Goal: Browse casually

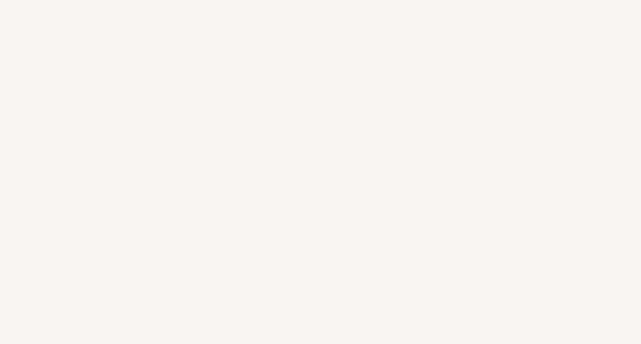
select select "FR"
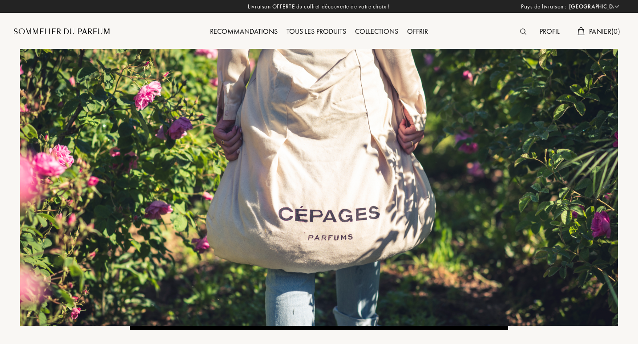
click at [377, 31] on div "Collections" at bounding box center [377, 32] width 52 height 12
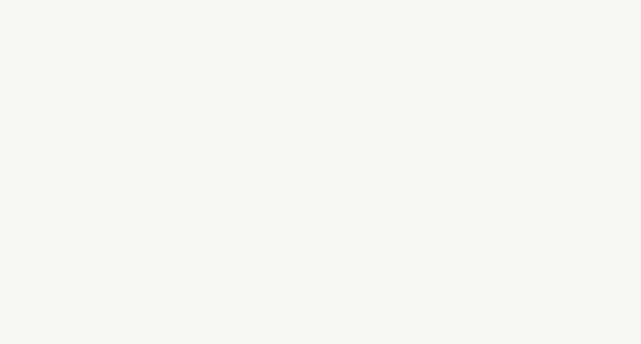
select select "FR"
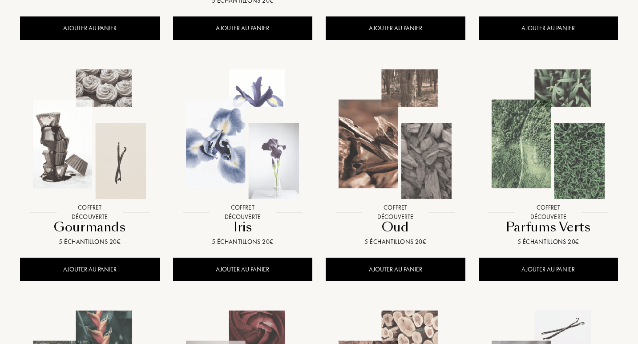
scroll to position [330, 0]
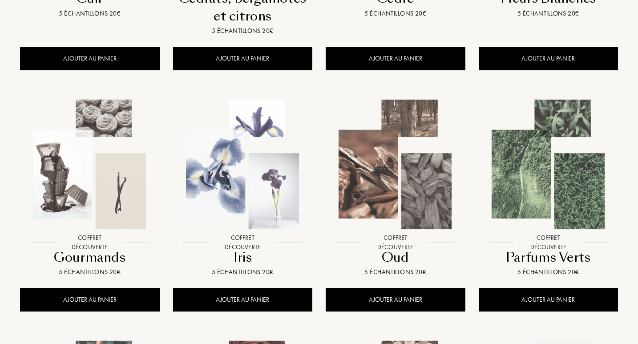
click at [73, 185] on img at bounding box center [90, 165] width 138 height 138
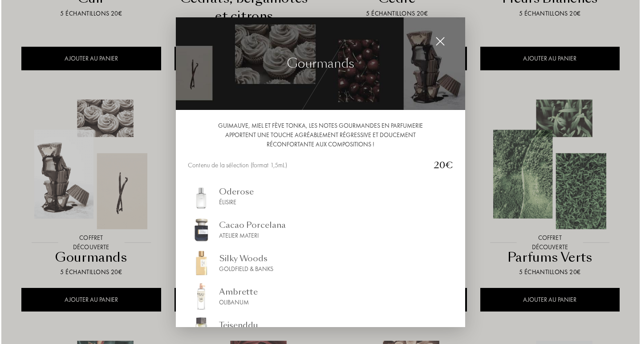
scroll to position [331, 0]
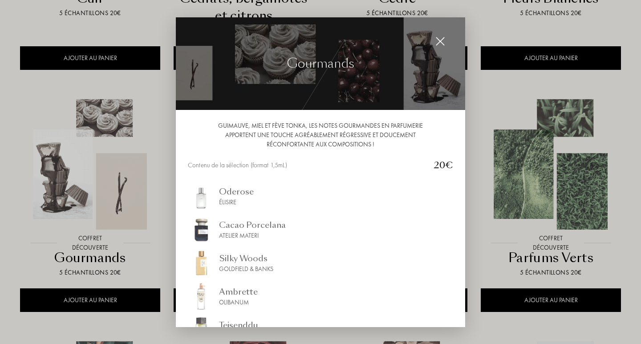
click at [441, 43] on img at bounding box center [440, 41] width 10 height 10
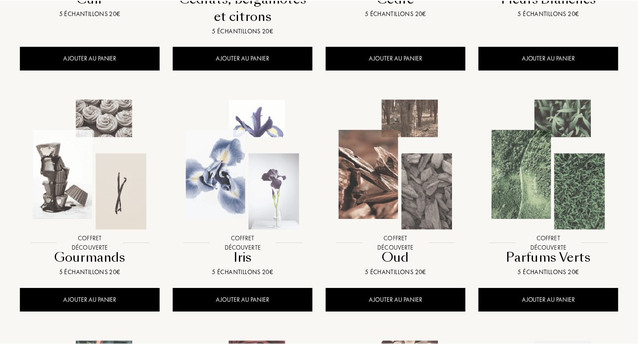
scroll to position [330, 0]
click at [380, 192] on img at bounding box center [396, 165] width 138 height 138
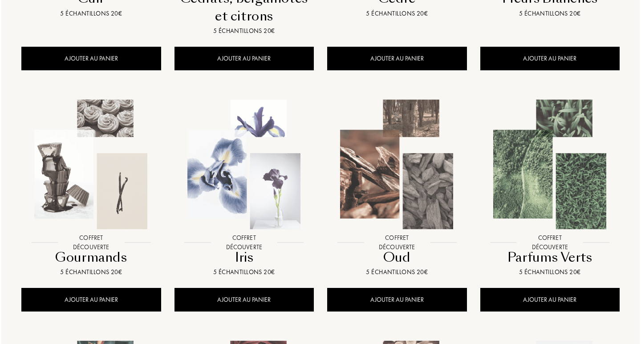
scroll to position [331, 0]
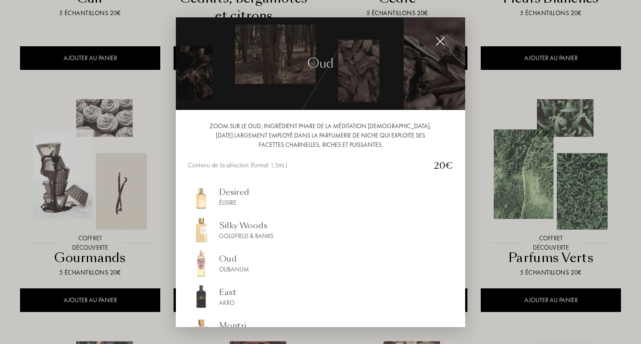
click at [443, 41] on img at bounding box center [440, 41] width 10 height 10
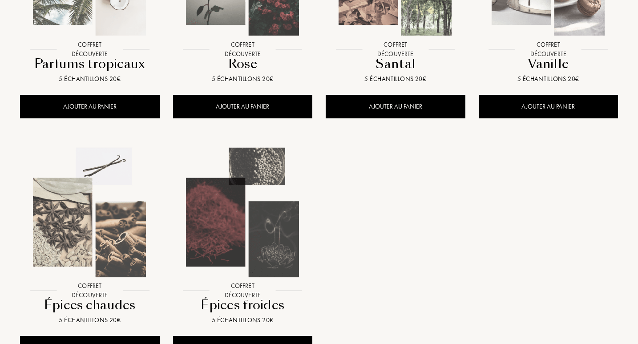
scroll to position [778, 0]
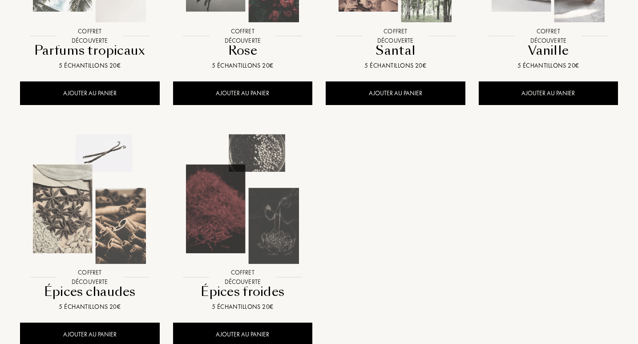
click at [273, 247] on img at bounding box center [243, 199] width 138 height 138
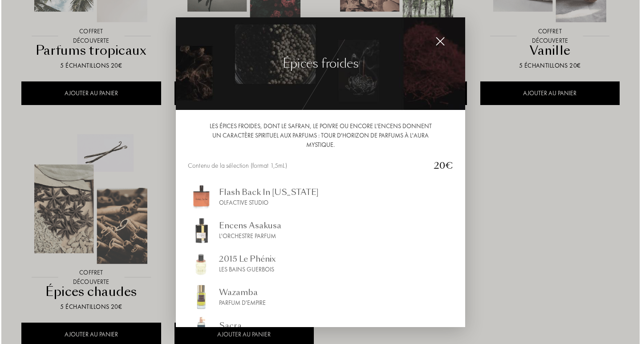
scroll to position [780, 0]
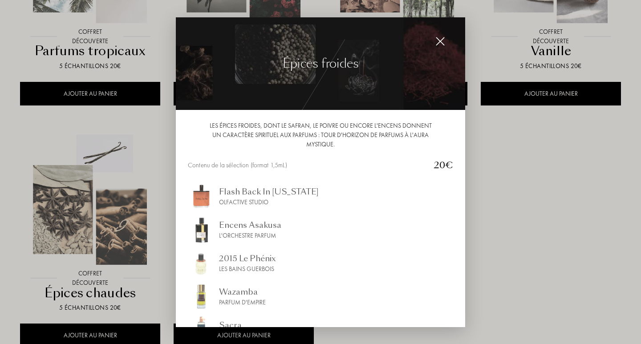
click at [263, 262] on div "2015 Le Phénix" at bounding box center [247, 258] width 57 height 12
click at [442, 45] on img at bounding box center [440, 41] width 10 height 10
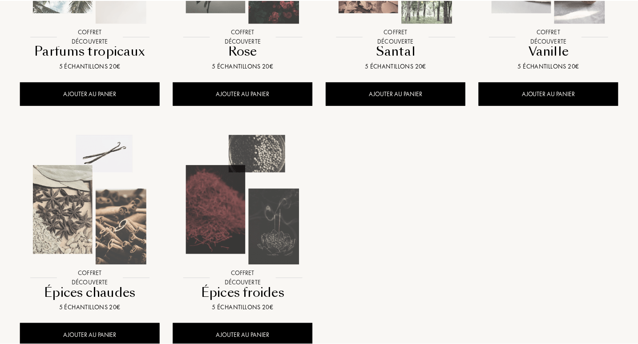
scroll to position [778, 0]
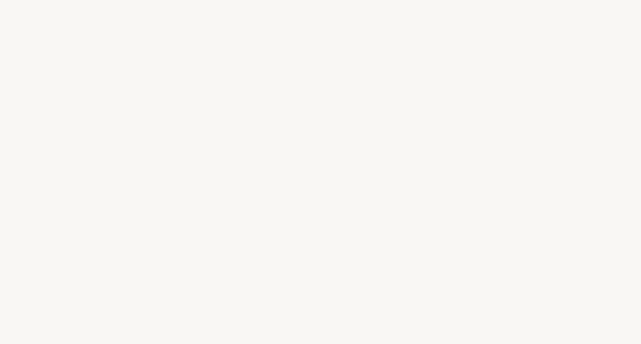
select select "FR"
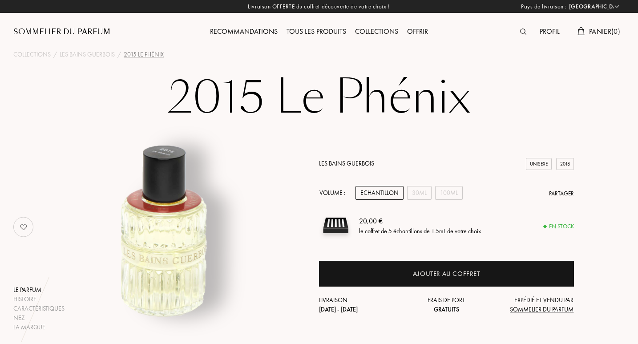
click at [78, 31] on div "Sommelier du Parfum" at bounding box center [61, 32] width 97 height 11
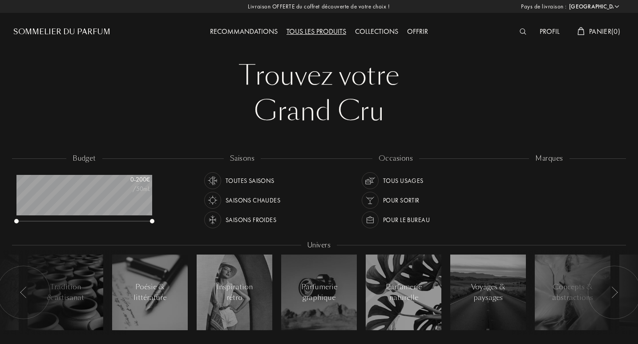
select select "FR"
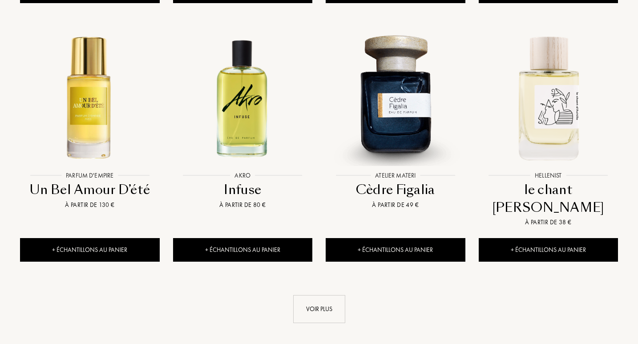
scroll to position [893, 0]
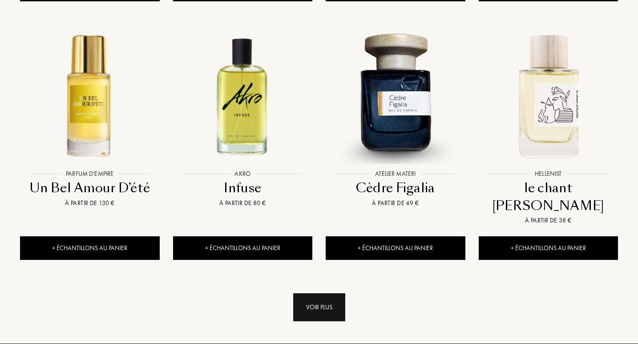
click at [325, 293] on div "Voir plus" at bounding box center [319, 307] width 52 height 28
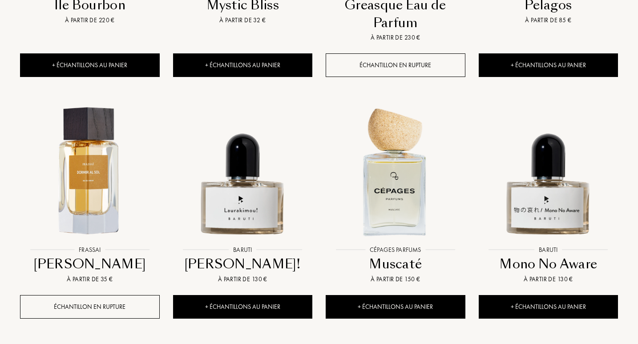
scroll to position [1591, 0]
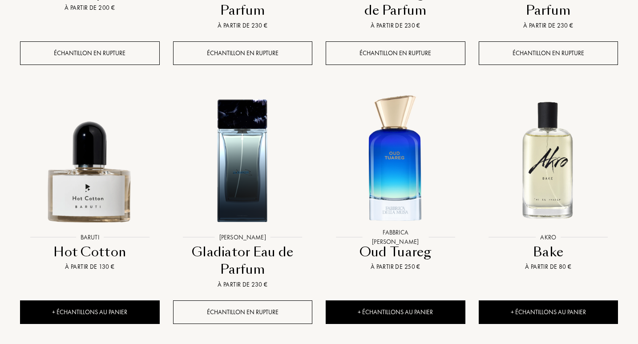
scroll to position [2428, 0]
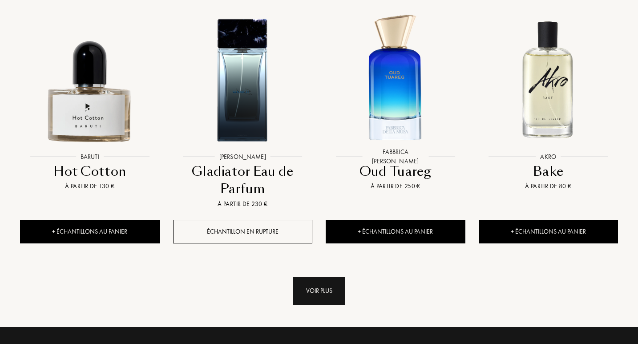
click at [315, 277] on div "Voir plus" at bounding box center [319, 291] width 52 height 28
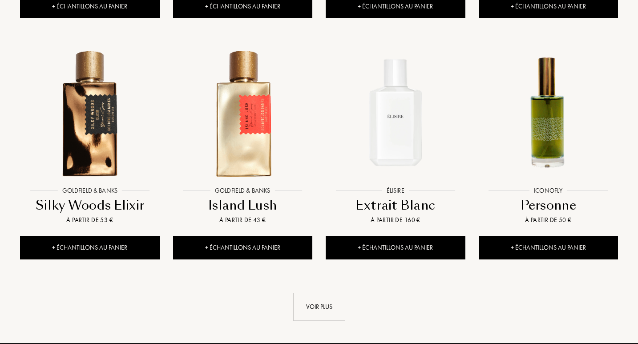
scroll to position [3146, 0]
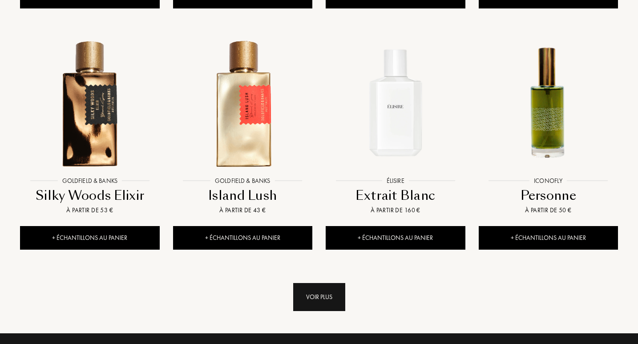
click at [297, 283] on div "Voir plus" at bounding box center [319, 297] width 52 height 28
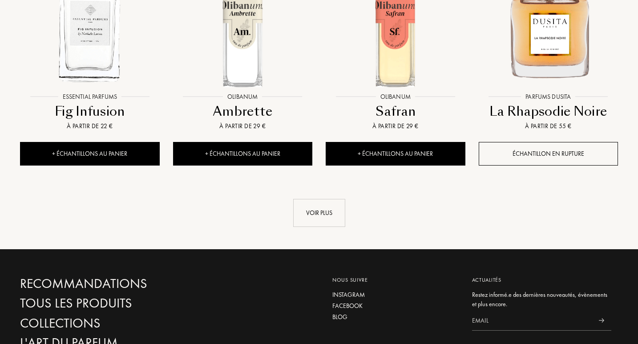
scroll to position [4023, 0]
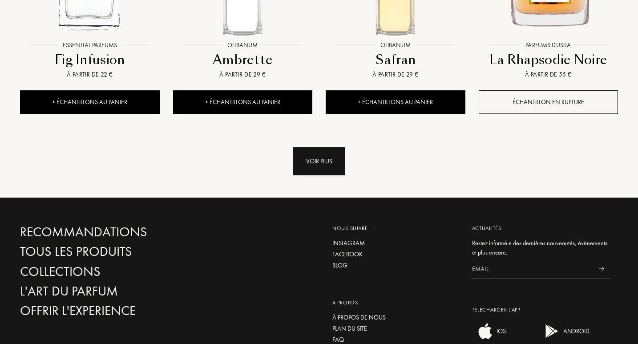
click at [321, 147] on div "Voir plus" at bounding box center [319, 161] width 52 height 28
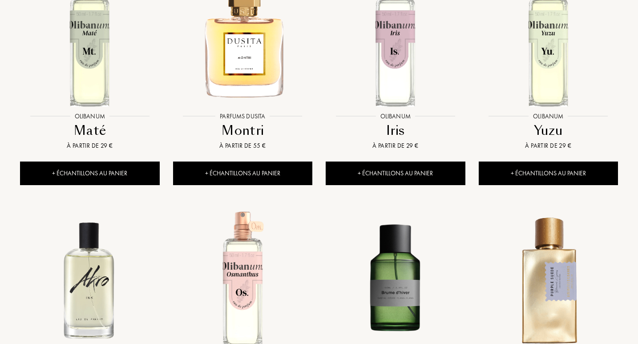
scroll to position [4568, 0]
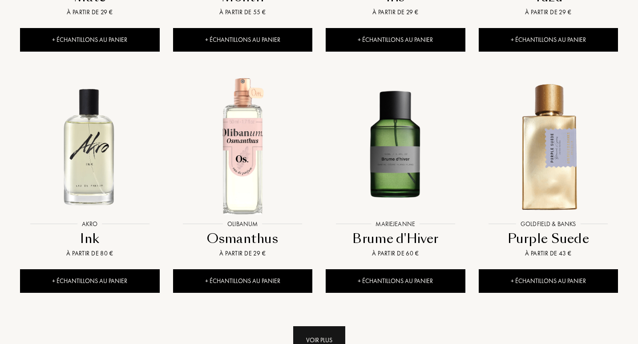
click at [330, 326] on div "Voir plus" at bounding box center [319, 340] width 52 height 28
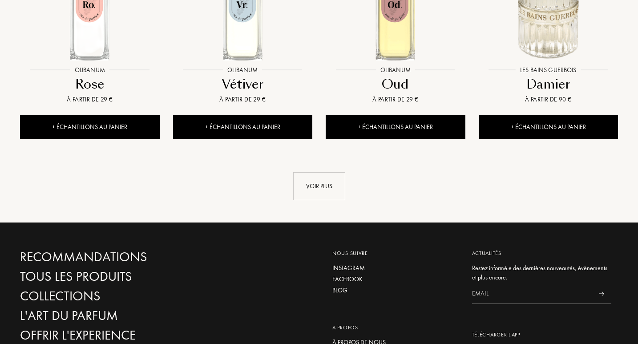
scroll to position [5454, 0]
